Goal: Task Accomplishment & Management: Manage account settings

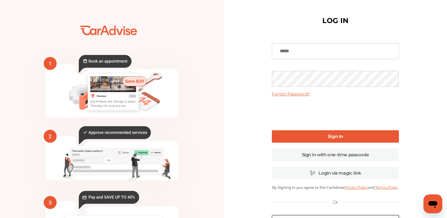
click at [314, 49] on input at bounding box center [335, 51] width 127 height 16
type input "**********"
click at [292, 92] on link "Forgot Password?" at bounding box center [291, 93] width 38 height 5
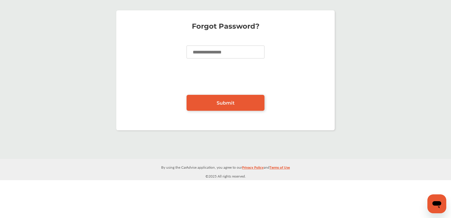
click at [230, 54] on input at bounding box center [226, 51] width 78 height 13
type input "**********"
click at [215, 101] on link "Submit" at bounding box center [226, 103] width 78 height 16
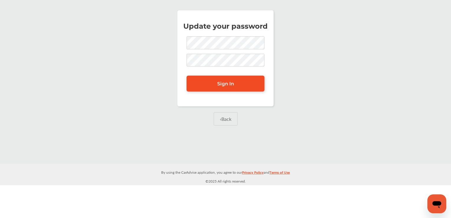
click at [216, 84] on link "Sign In" at bounding box center [226, 84] width 78 height 16
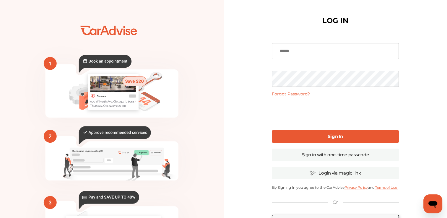
click at [304, 48] on input at bounding box center [335, 51] width 127 height 16
type input "**********"
click at [301, 131] on link "Sign In" at bounding box center [335, 136] width 127 height 12
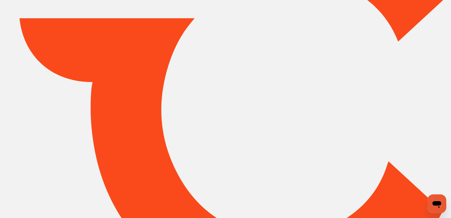
type input "*****"
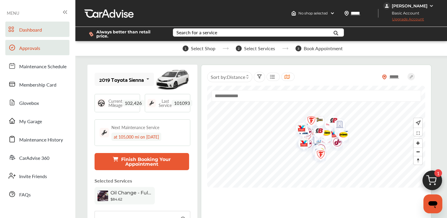
click at [27, 47] on span "Approvals" at bounding box center [29, 49] width 21 height 8
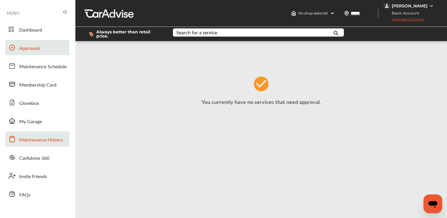
click at [46, 138] on span "Maintenance History" at bounding box center [41, 140] width 44 height 8
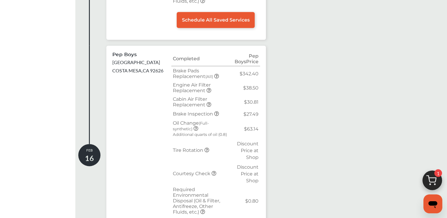
scroll to position [1472, 0]
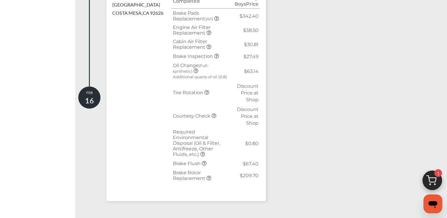
click at [205, 129] on span "Required Environmental Disposal (Oil & Filter, Antifreeze, Other Fluids, etc.)" at bounding box center [196, 143] width 47 height 28
click at [82, 90] on p "[DATE]" at bounding box center [89, 97] width 22 height 15
click at [99, 90] on p "[DATE]" at bounding box center [89, 97] width 22 height 15
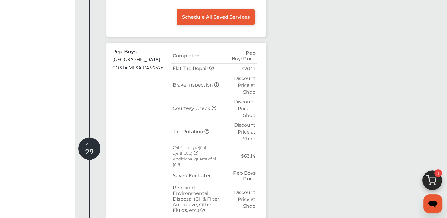
scroll to position [1209, 0]
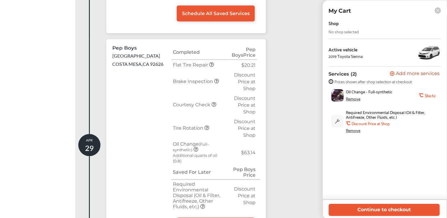
click at [440, 11] on rect at bounding box center [438, 10] width 6 height 6
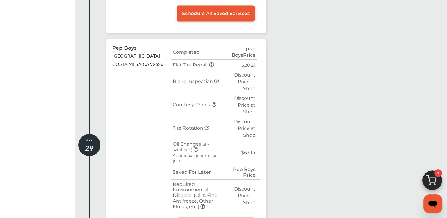
click at [427, 176] on img at bounding box center [432, 182] width 28 height 28
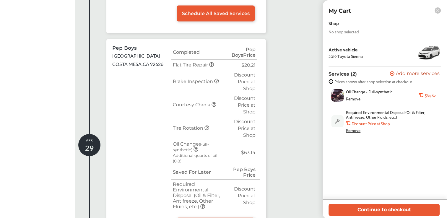
click at [357, 99] on div "Remove" at bounding box center [353, 98] width 14 height 5
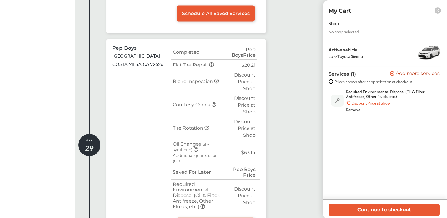
click at [352, 112] on div "Remove" at bounding box center [353, 109] width 14 height 5
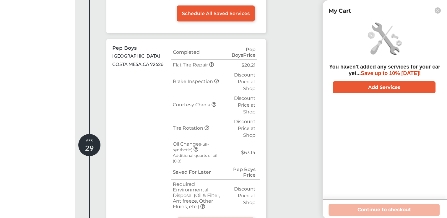
click at [437, 12] on rect at bounding box center [438, 10] width 6 height 6
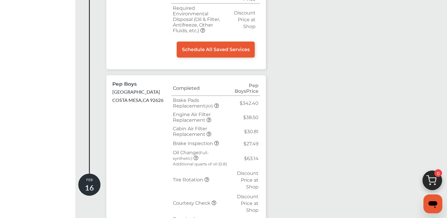
scroll to position [1472, 0]
